Goal: Obtain resource: Obtain resource

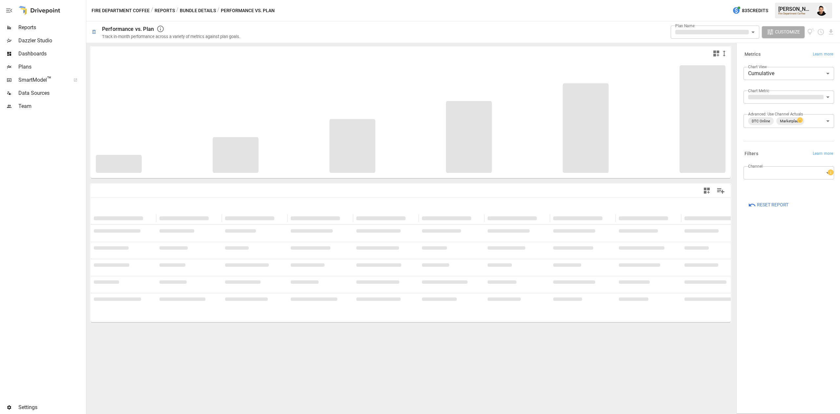
type input "**********"
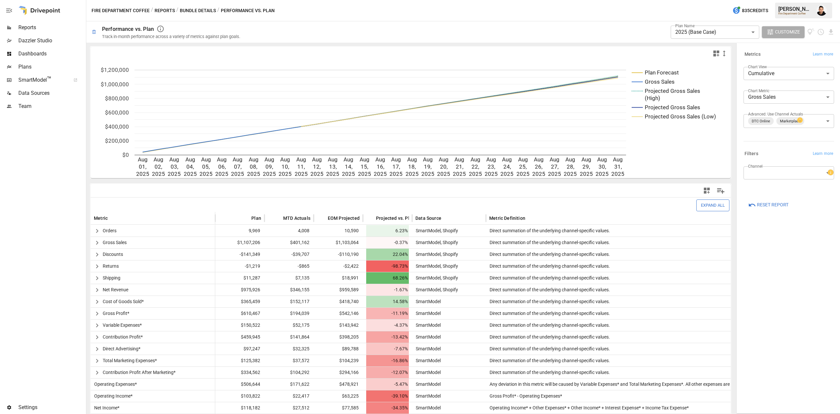
click at [39, 29] on span "Reports" at bounding box center [51, 28] width 66 height 8
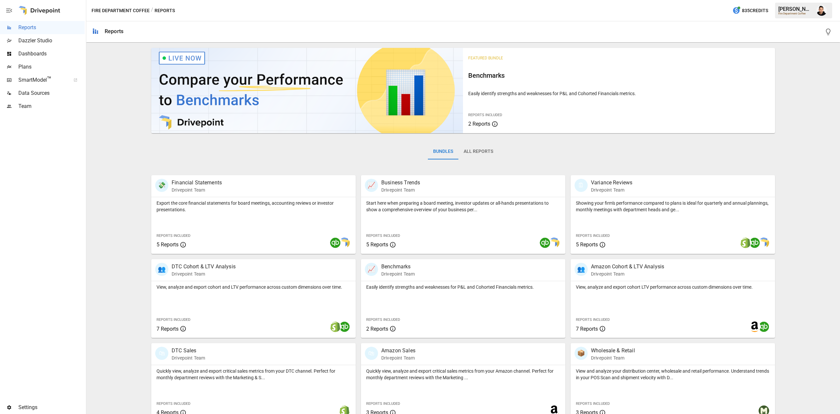
click at [38, 79] on span "SmartModel ™" at bounding box center [42, 80] width 48 height 8
click at [37, 70] on span "Plans" at bounding box center [51, 67] width 66 height 8
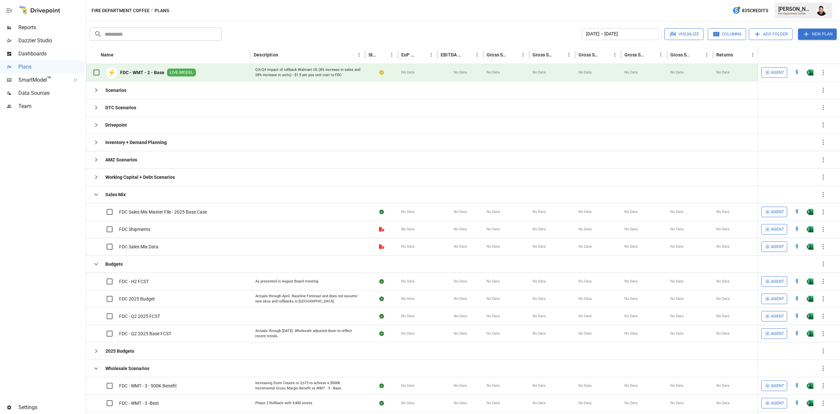
click at [811, 67] on div at bounding box center [810, 72] width 13 height 17
click at [811, 72] on img "Open in Excel" at bounding box center [810, 72] width 7 height 7
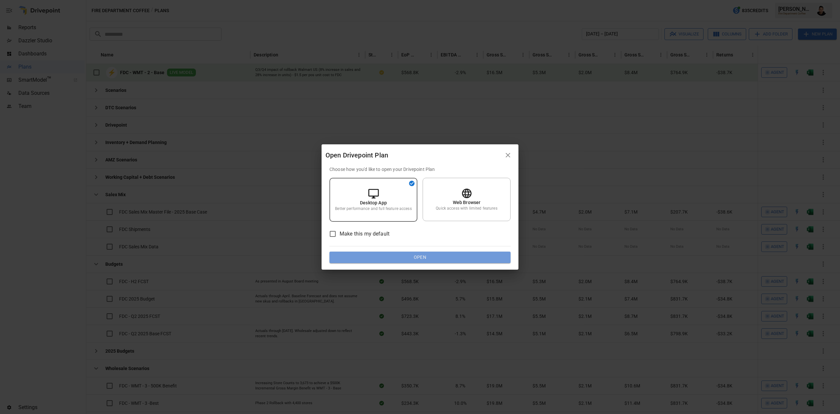
click at [472, 259] on button "Open" at bounding box center [420, 258] width 181 height 12
